Goal: Task Accomplishment & Management: Complete application form

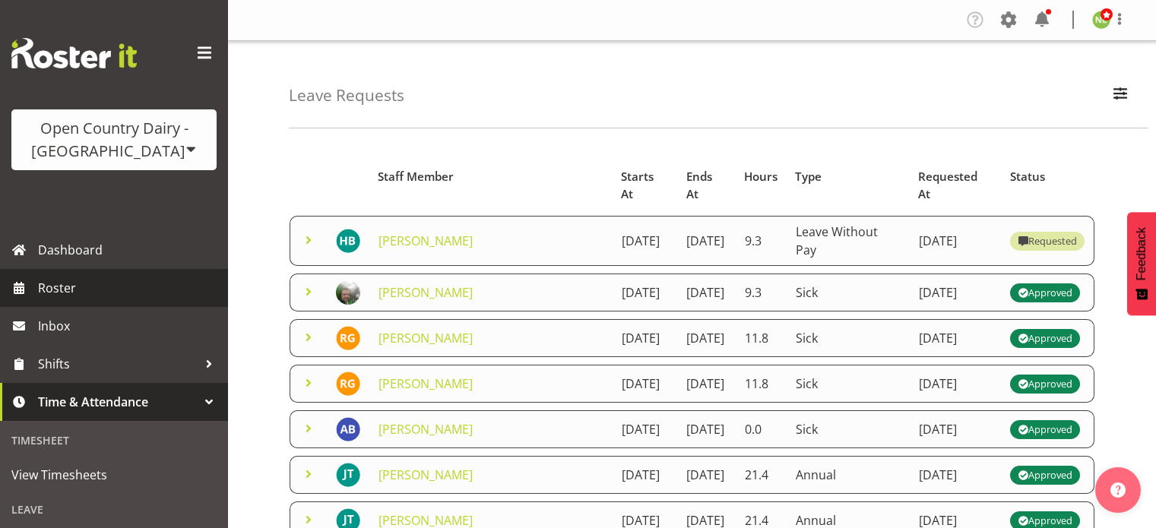
scroll to position [76, 0]
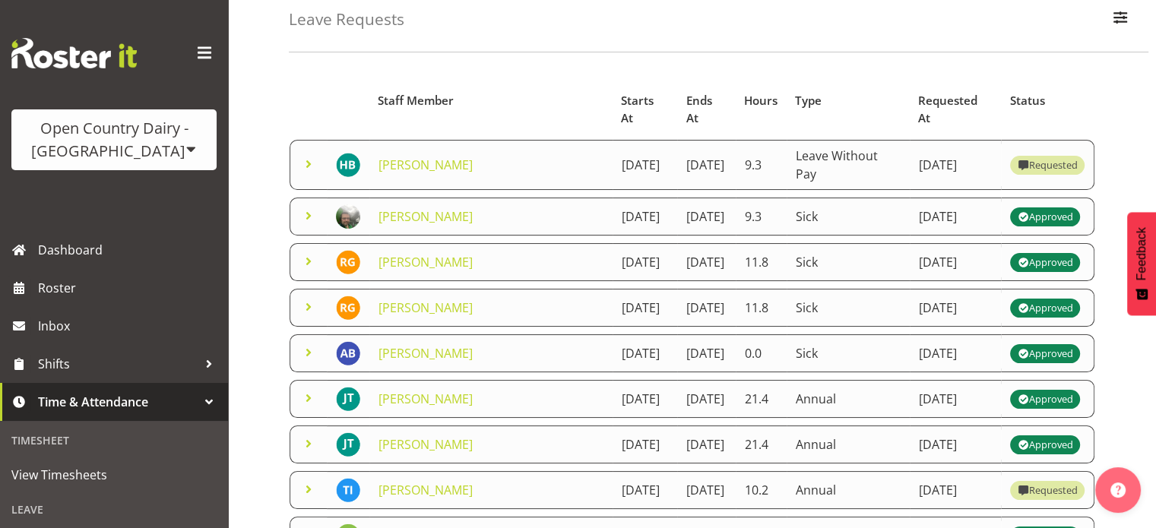
click at [175, 392] on span "Time & Attendance" at bounding box center [118, 402] width 160 height 23
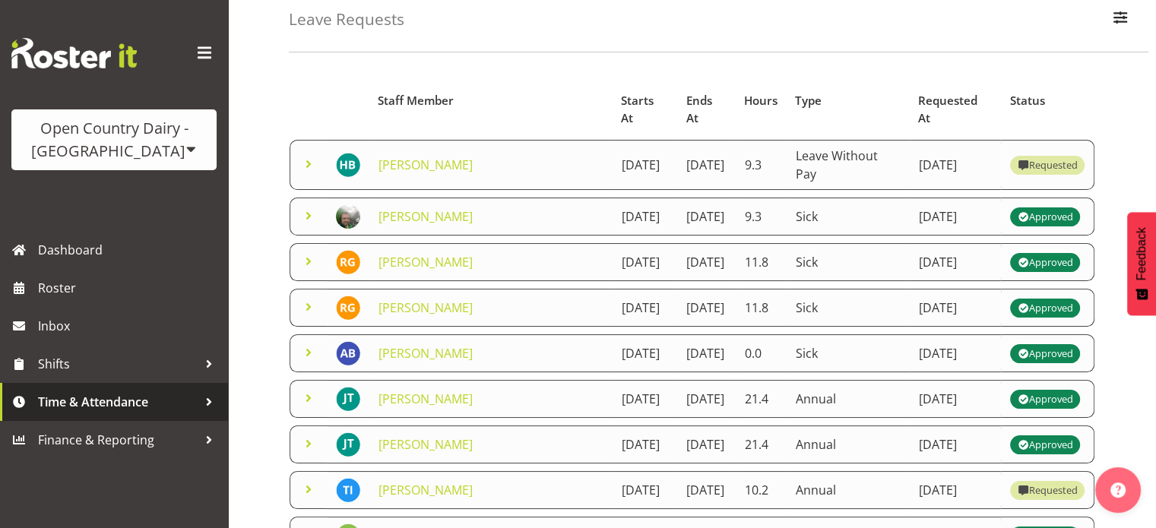
click at [138, 407] on span "Time & Attendance" at bounding box center [118, 402] width 160 height 23
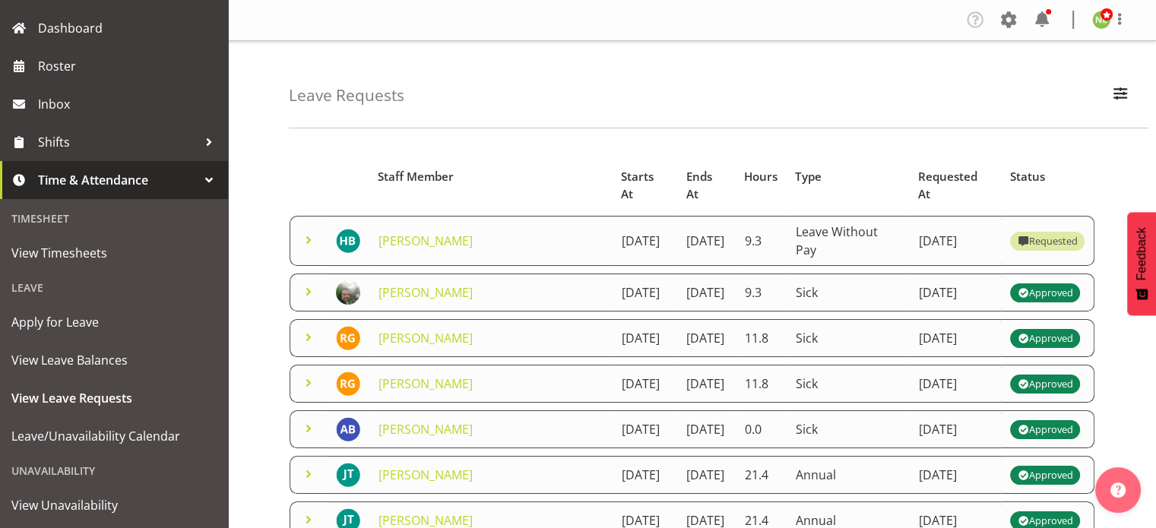
scroll to position [222, 0]
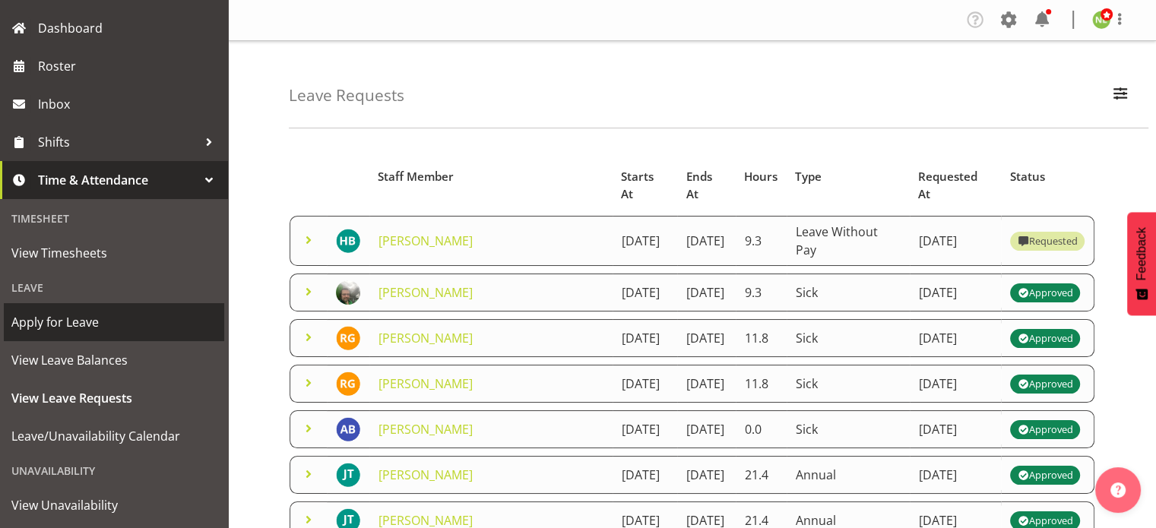
click at [101, 324] on span "Apply for Leave" at bounding box center [113, 322] width 205 height 23
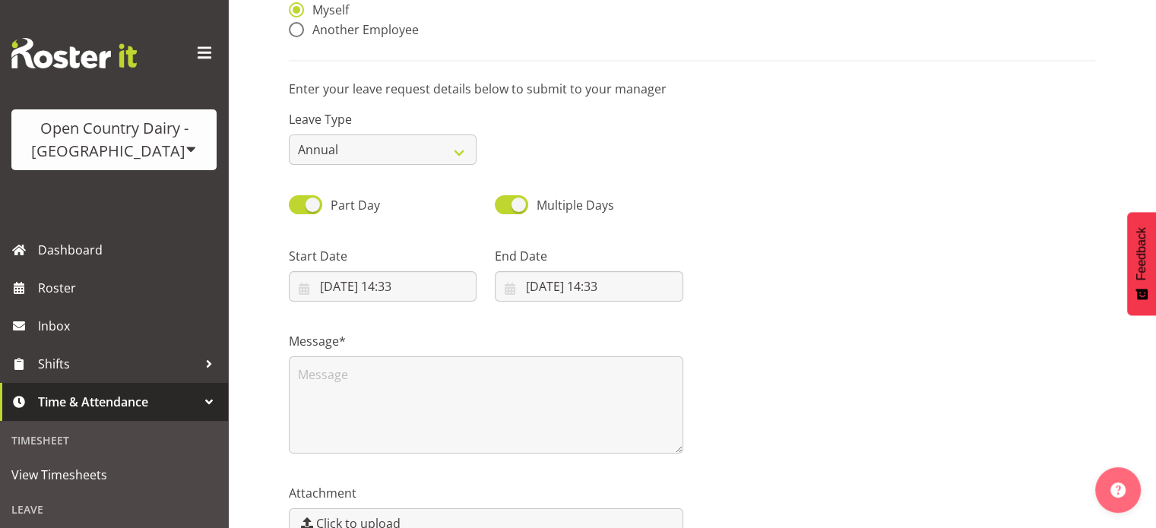
scroll to position [164, 0]
click at [507, 210] on span at bounding box center [511, 204] width 33 height 19
click at [505, 209] on input "Multiple Days" at bounding box center [500, 204] width 10 height 10
checkbox input "false"
click at [301, 205] on span at bounding box center [305, 204] width 33 height 19
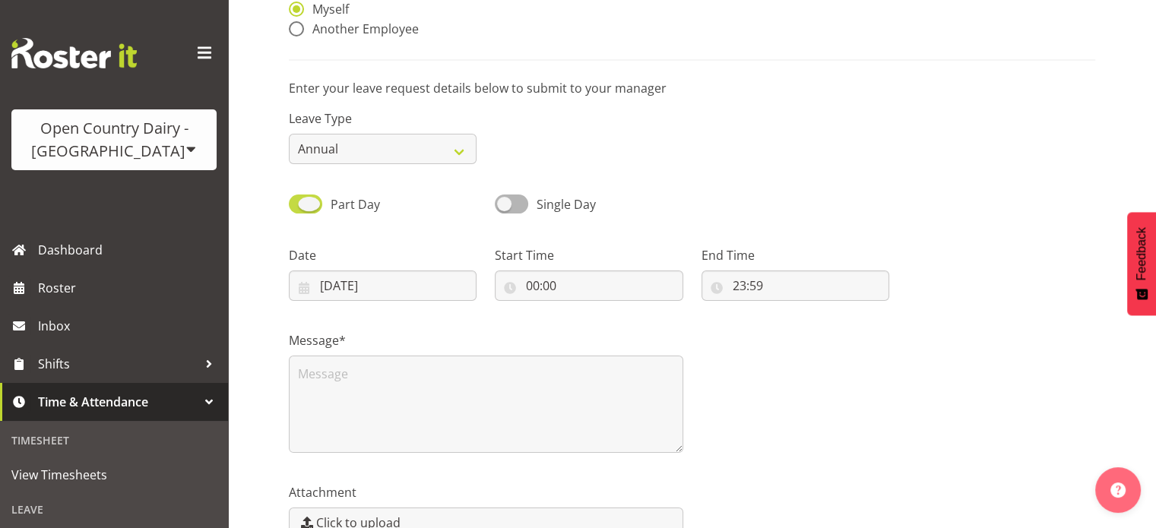
click at [299, 205] on input "Part Day" at bounding box center [294, 204] width 10 height 10
checkbox input "false"
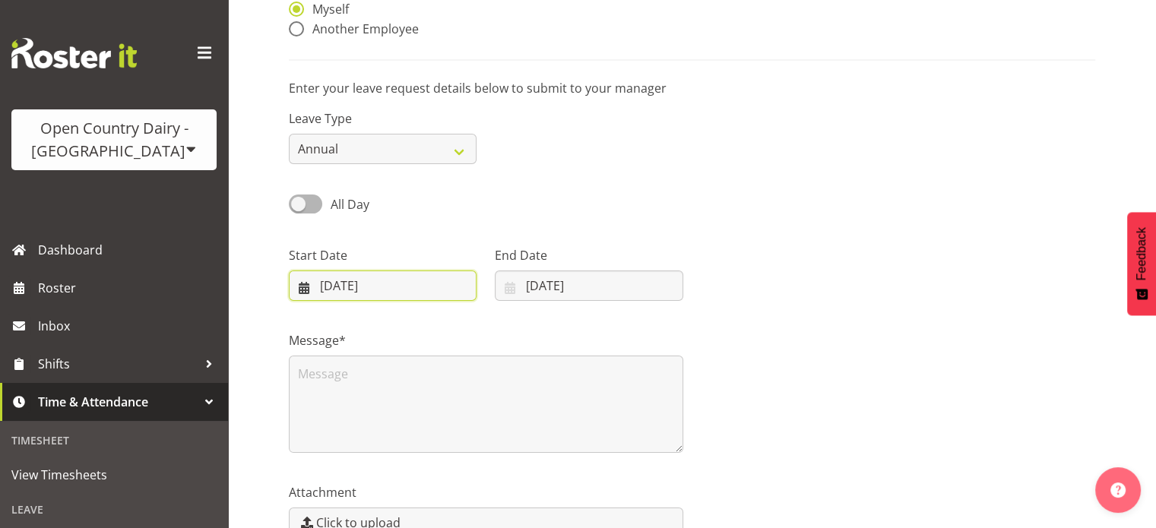
click at [341, 282] on input "10/10/2025" at bounding box center [383, 286] width 188 height 30
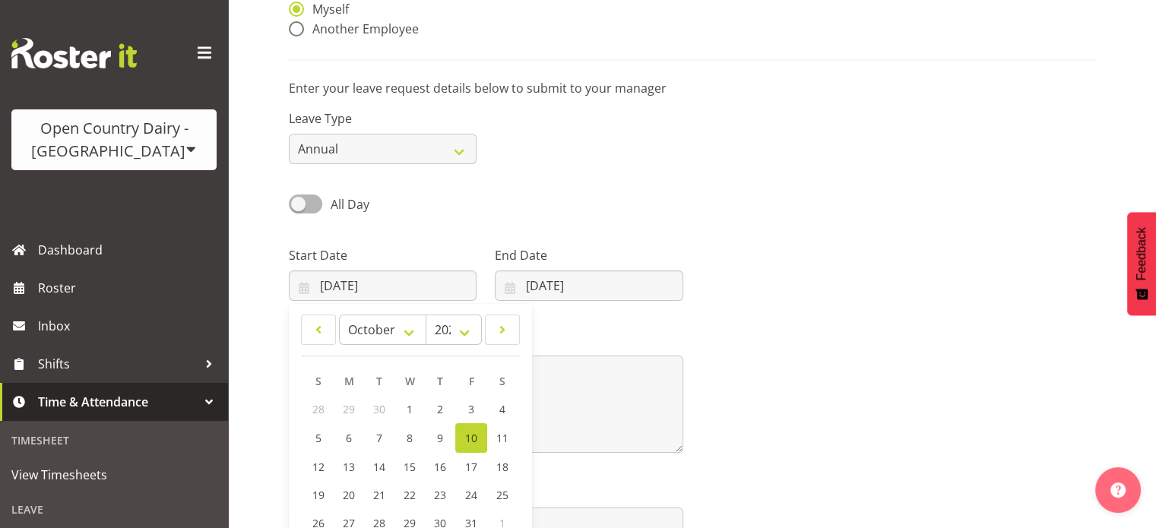
click at [475, 434] on span "10" at bounding box center [471, 438] width 12 height 14
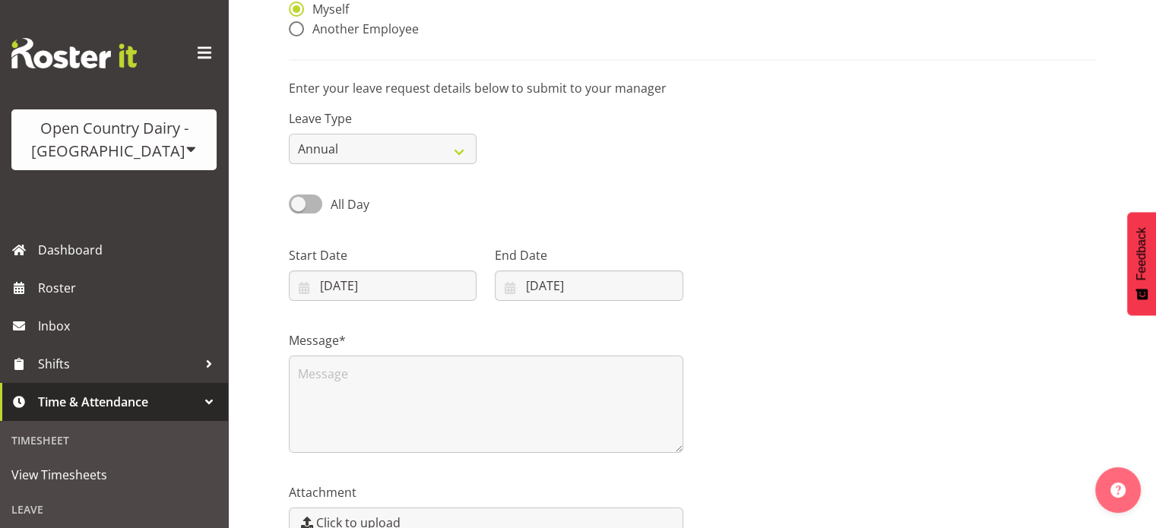
click at [779, 314] on div "Message*" at bounding box center [692, 386] width 825 height 152
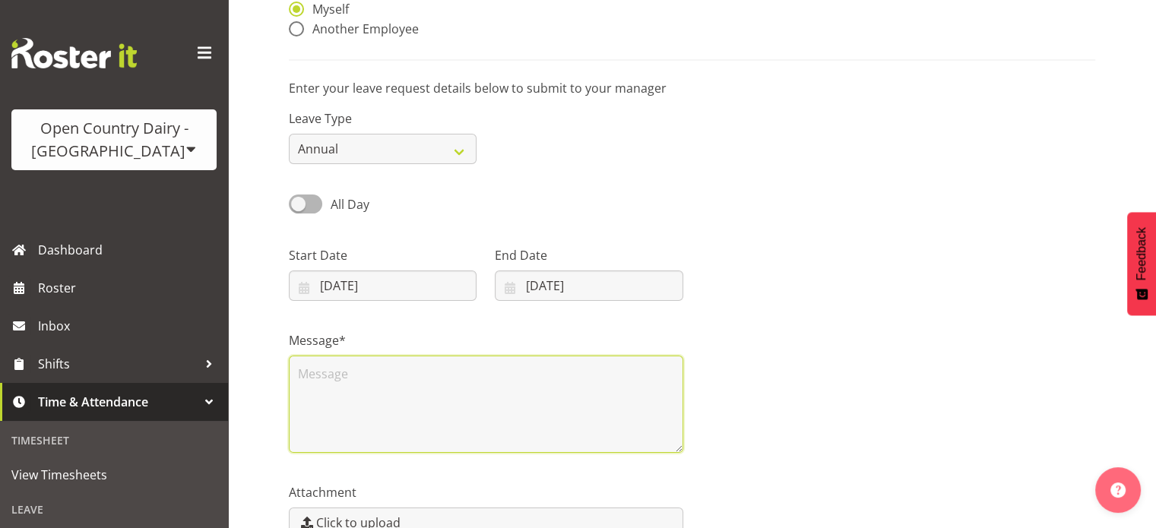
click at [400, 370] on textarea at bounding box center [486, 404] width 395 height 97
type textarea "One day AL to make up for two half days this week :)"
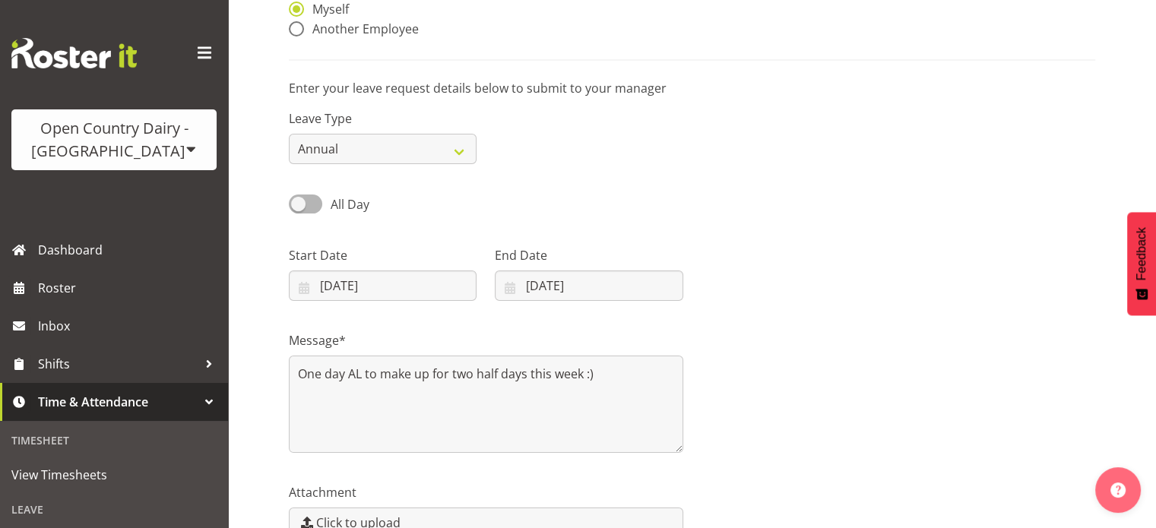
click at [760, 363] on div "Message* One day AL to make up for two half days this week :)" at bounding box center [692, 386] width 825 height 152
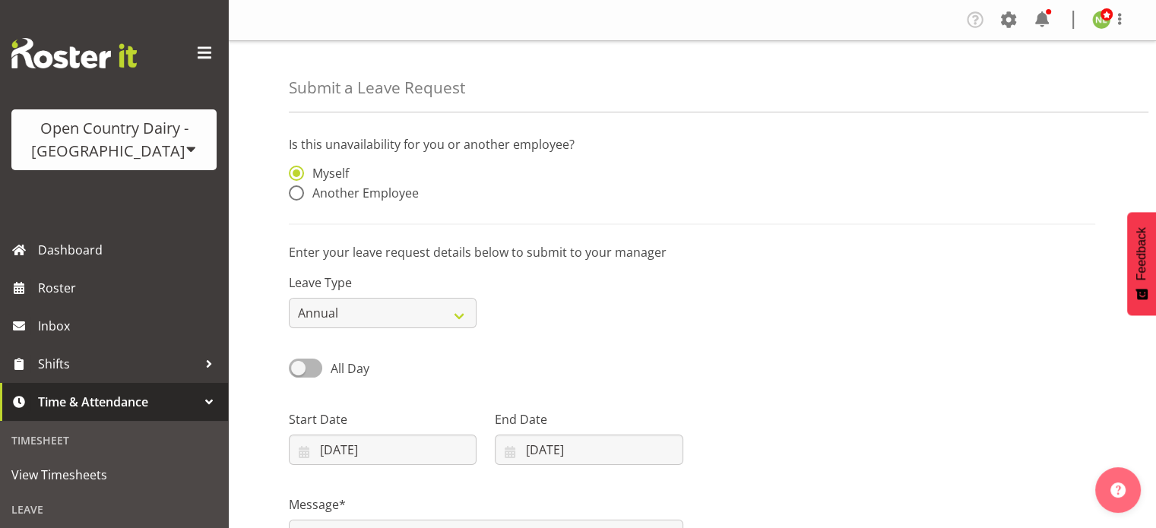
scroll to position [252, 0]
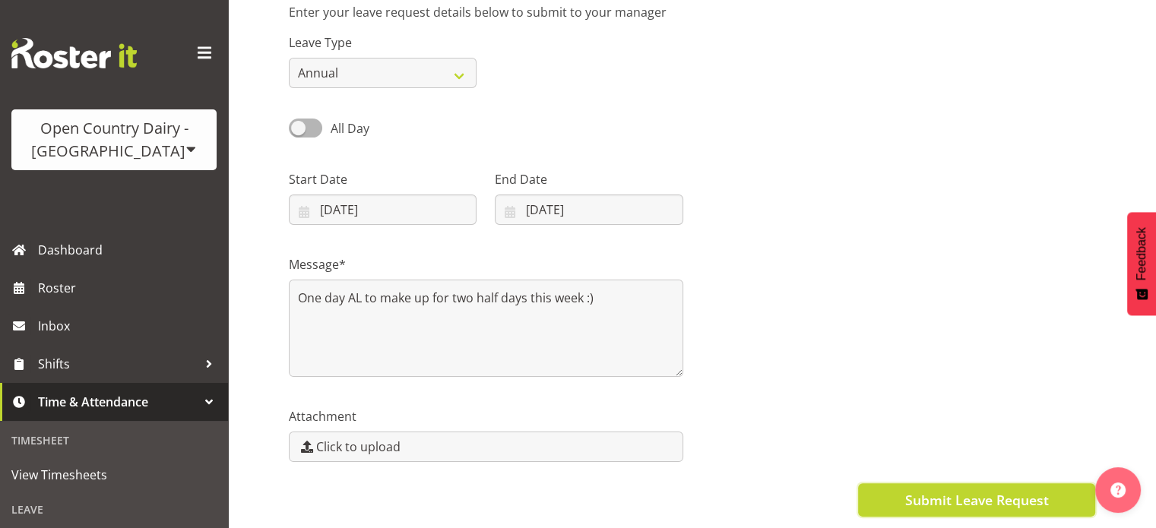
click at [905, 493] on span "Submit Leave Request" at bounding box center [977, 500] width 144 height 20
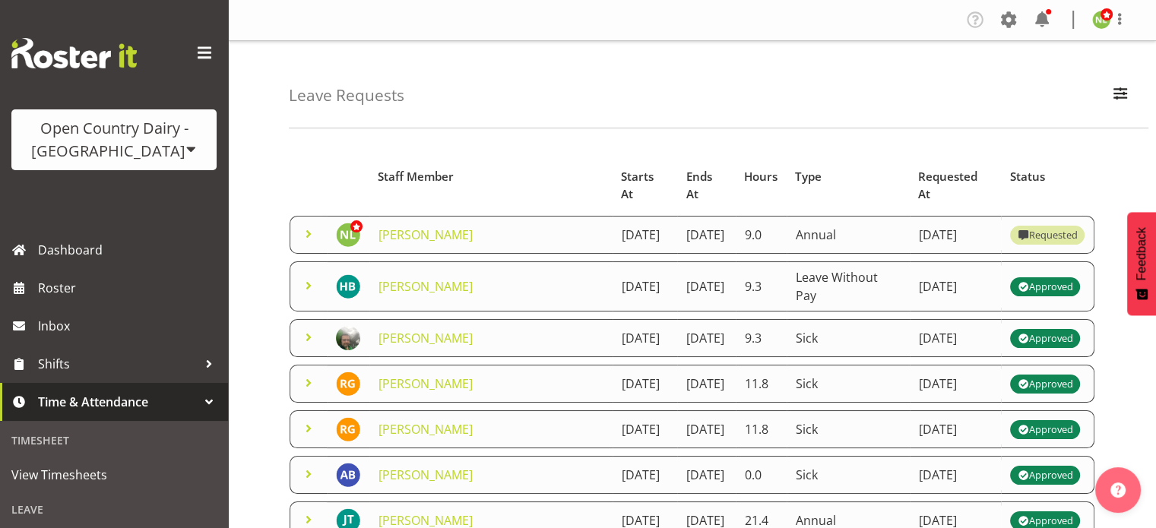
click at [309, 225] on span at bounding box center [309, 234] width 18 height 18
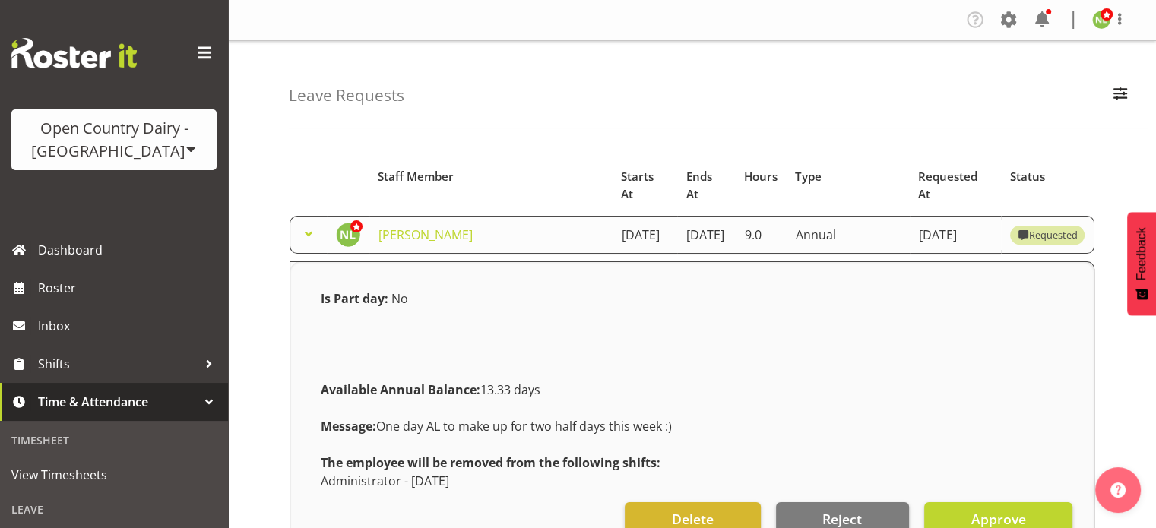
click at [309, 225] on span at bounding box center [309, 234] width 18 height 18
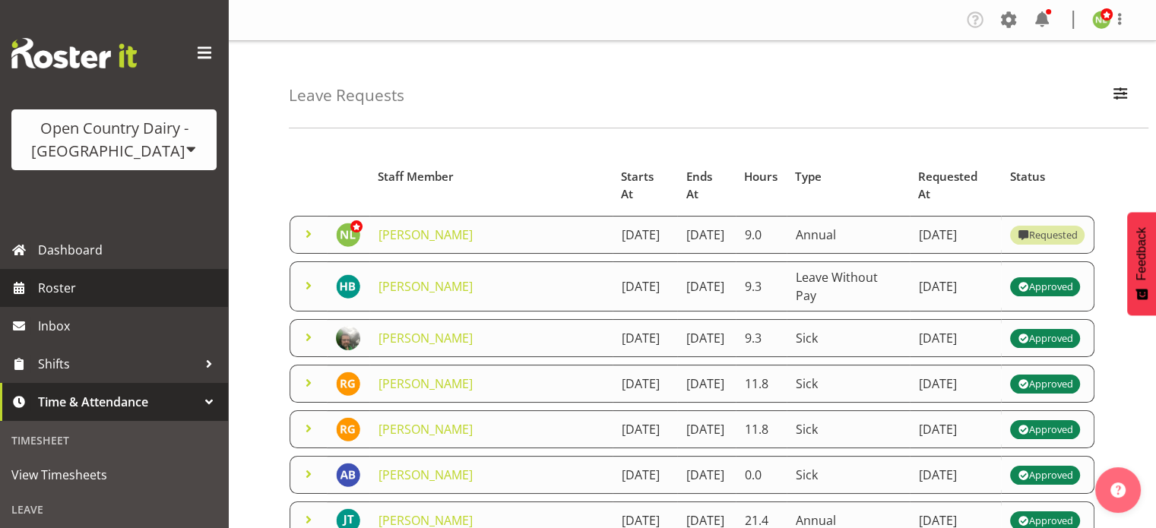
click at [88, 285] on span "Roster" at bounding box center [129, 288] width 182 height 23
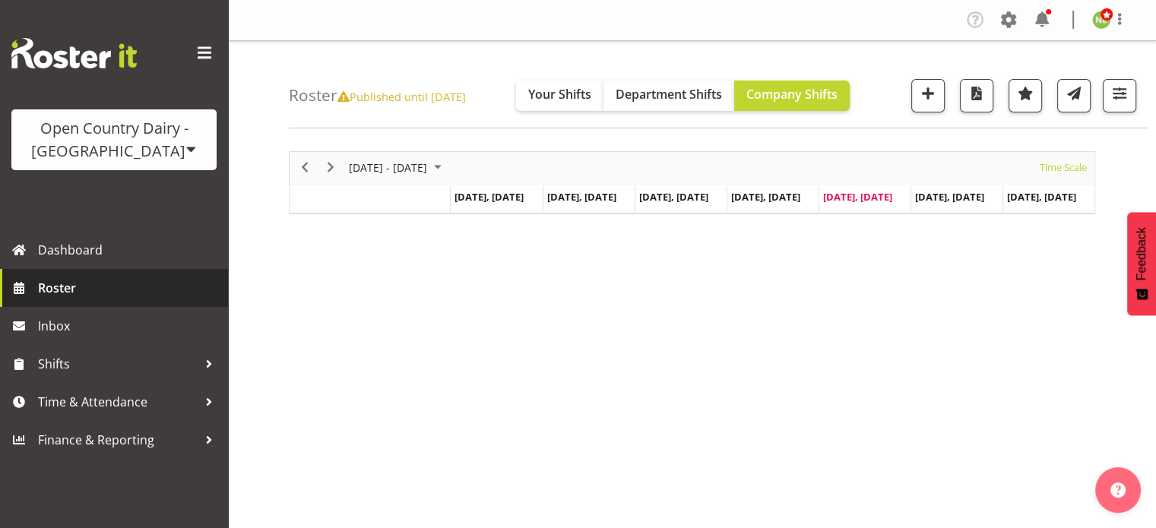
click at [125, 304] on link "Roster" at bounding box center [114, 288] width 228 height 38
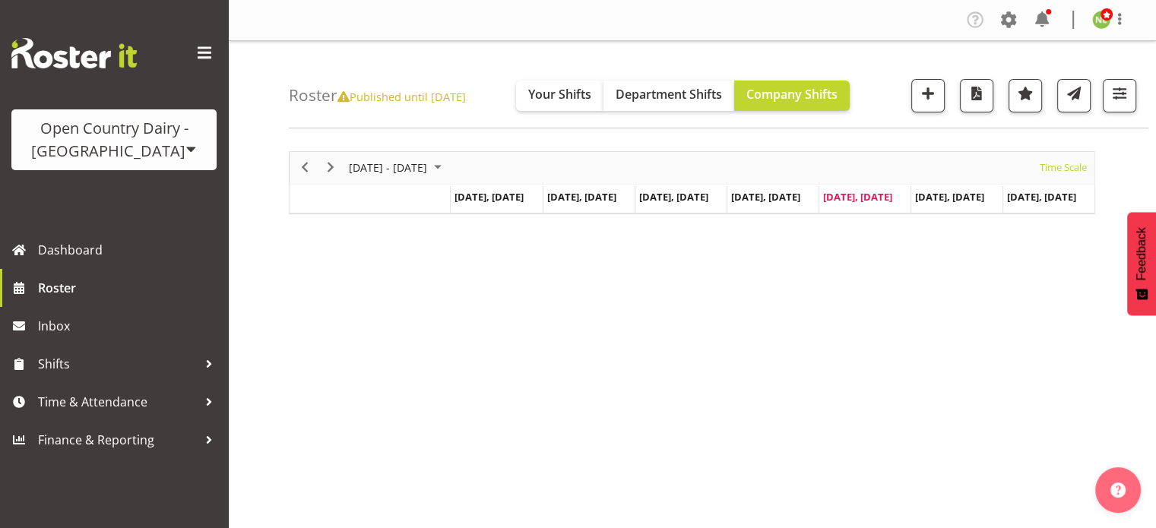
click at [346, 99] on icon at bounding box center [344, 96] width 12 height 11
click at [348, 98] on icon at bounding box center [344, 96] width 12 height 11
